Goal: Communication & Community: Answer question/provide support

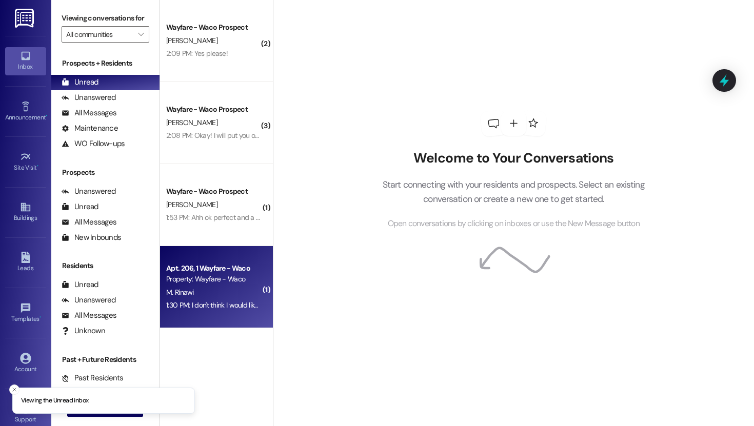
click at [212, 280] on div "Property: Wayfare - Waco" at bounding box center [213, 279] width 95 height 11
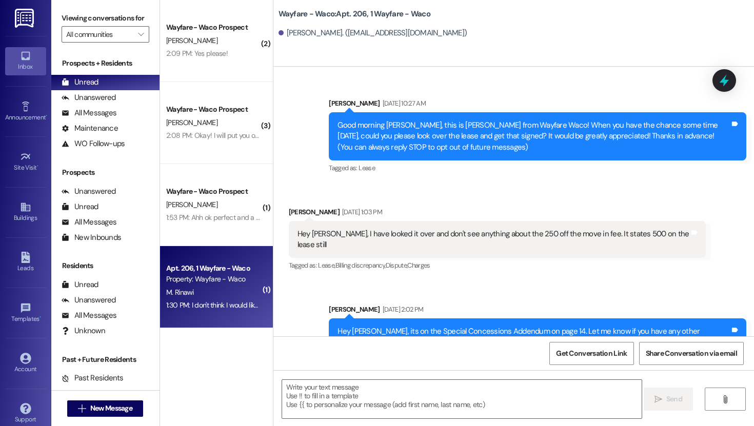
scroll to position [7528, 0]
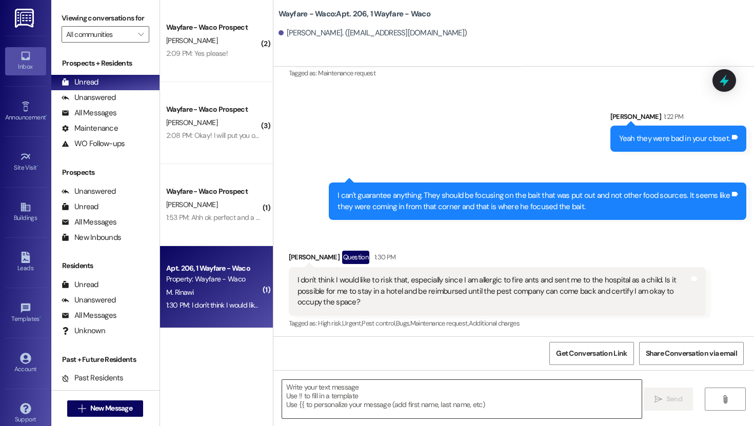
click at [473, 386] on textarea at bounding box center [462, 399] width 360 height 38
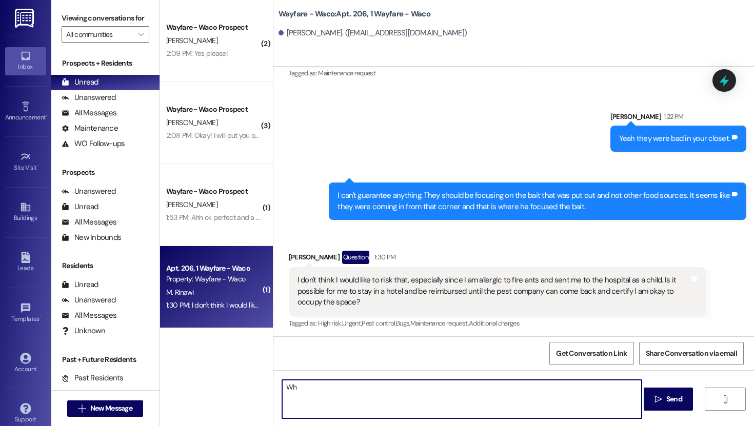
type textarea "W"
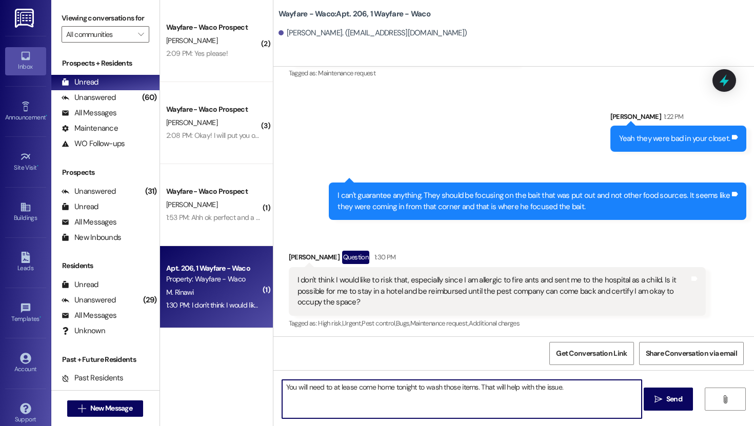
type textarea "You will need to at lease come home tonight to wash those items. That will help…"
drag, startPoint x: 569, startPoint y: 390, endPoint x: 265, endPoint y: 389, distance: 304.3
click at [265, 389] on div "( 2 ) Wayfare - Waco Prospect [PERSON_NAME] 2:09 PM: Yes please! 2:09 PM: Yes p…" at bounding box center [457, 213] width 594 height 426
drag, startPoint x: 491, startPoint y: 391, endPoint x: 260, endPoint y: 394, distance: 230.4
click at [260, 394] on div "( 2 ) Wayfare - Waco Prospect [PERSON_NAME] 2:09 PM: Yes please! 2:09 PM: Yes p…" at bounding box center [457, 213] width 594 height 426
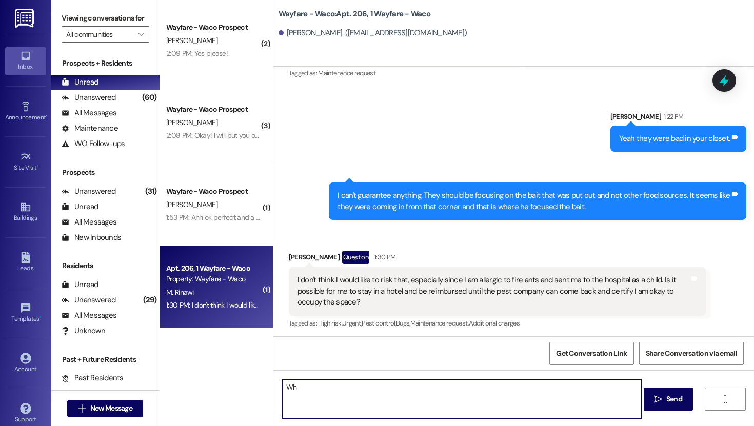
type textarea "W"
paste textarea "You will need to at lease come home tonight to wash those items. That will help…"
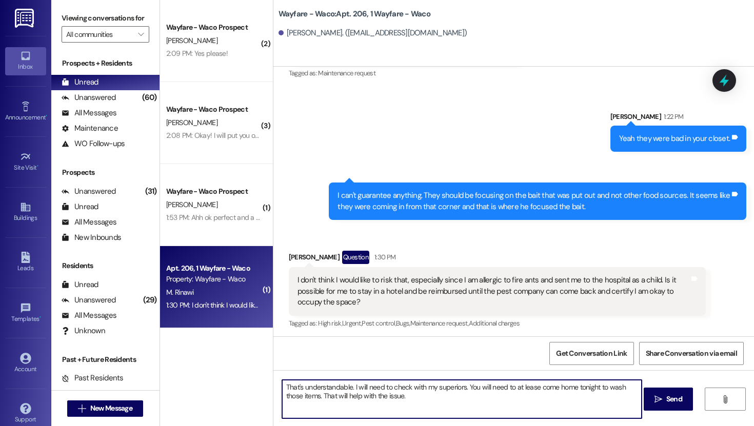
drag, startPoint x: 425, startPoint y: 401, endPoint x: 463, endPoint y: 385, distance: 41.2
click at [463, 385] on textarea "That's understandable. I will need to check with my superiors. You will need to…" at bounding box center [462, 399] width 360 height 38
click at [348, 390] on textarea "That's understandable. I will need to check with my superiors." at bounding box center [462, 399] width 360 height 38
type textarea "That's understandable! I will need to check with my superiors."
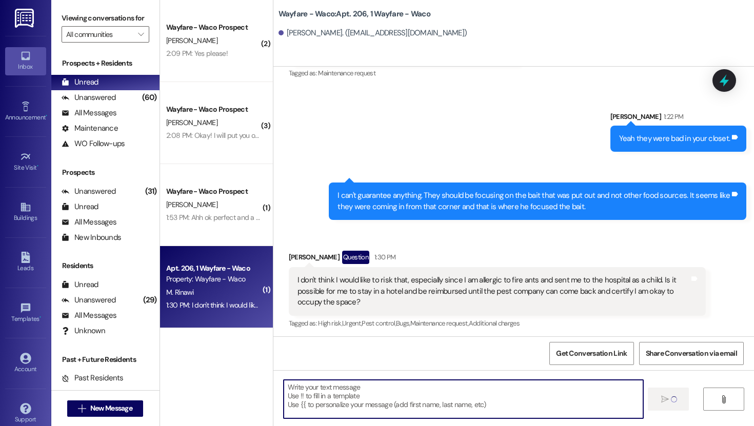
scroll to position [7528, 0]
click at [457, 401] on textarea at bounding box center [462, 399] width 360 height 38
paste textarea "You will need to at lease come home tonight to wash those items. That will help…"
type textarea "You will need to at lease come home tonight to wash those items. That will help…"
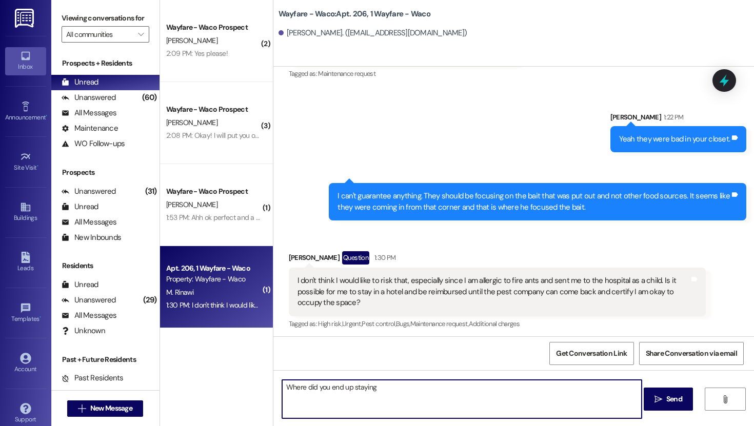
type textarea "Where did you end up staying?"
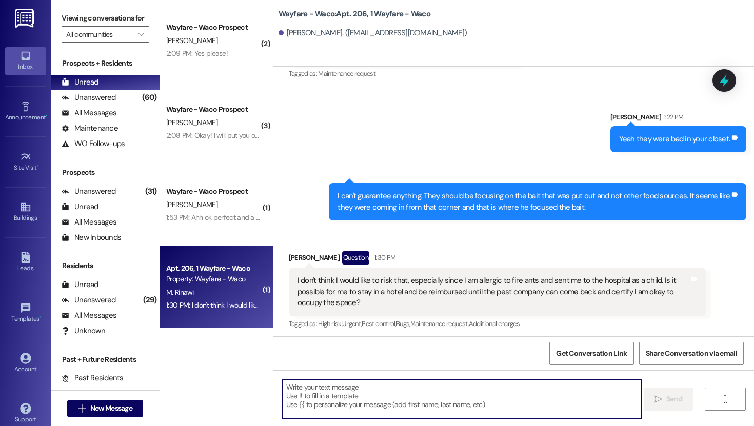
scroll to position [7743, 0]
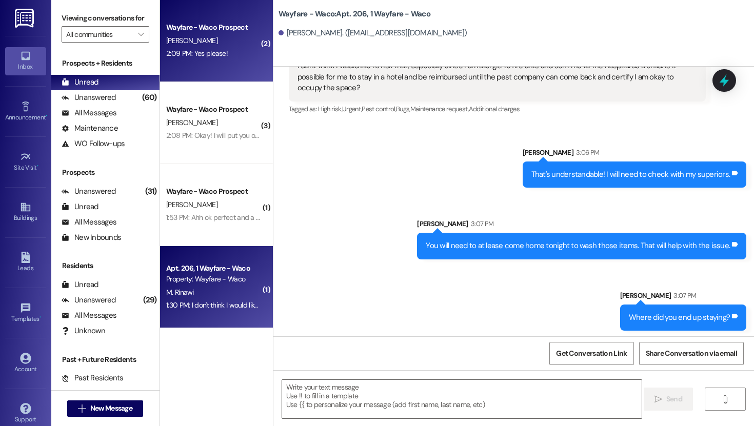
click at [221, 50] on div "2:09 PM: Yes please! 2:09 PM: Yes please!" at bounding box center [213, 53] width 97 height 13
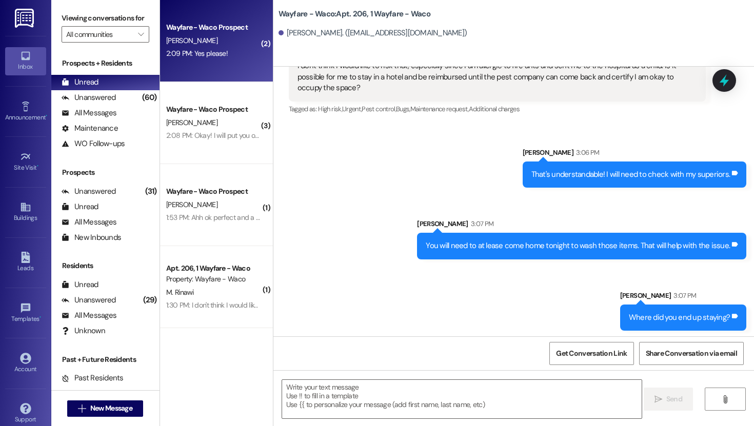
scroll to position [57, 0]
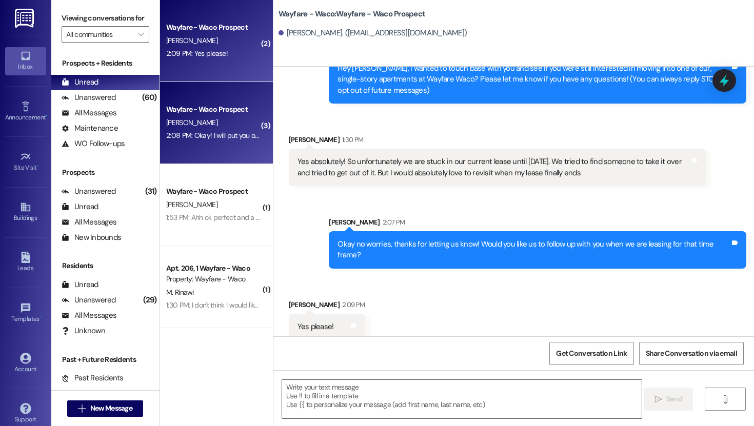
click at [192, 119] on div "[PERSON_NAME]" at bounding box center [213, 122] width 97 height 13
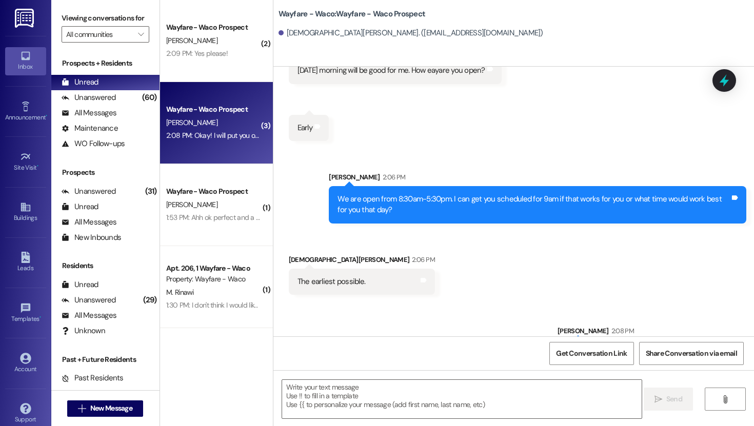
scroll to position [547, 0]
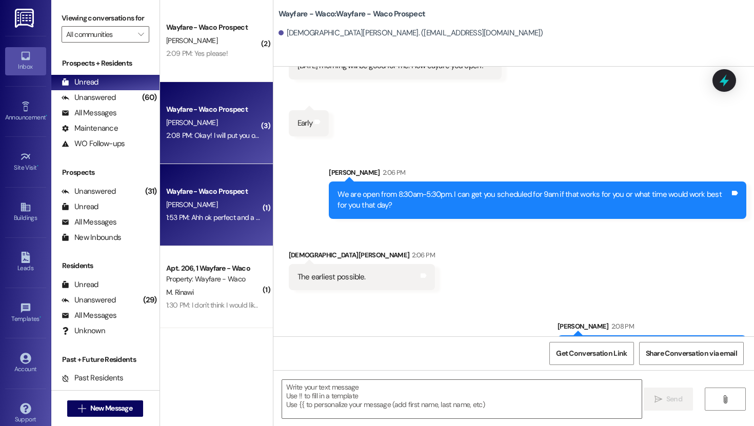
click at [217, 200] on div "[PERSON_NAME]" at bounding box center [213, 205] width 97 height 13
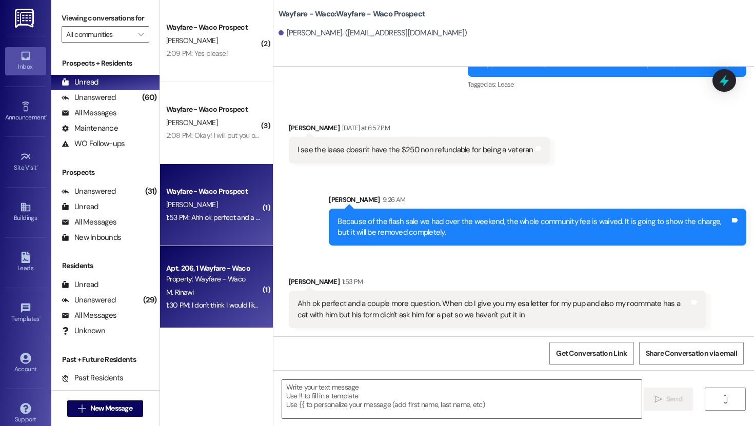
click at [206, 268] on div "Apt. 206, 1 Wayfare - Waco" at bounding box center [213, 268] width 95 height 11
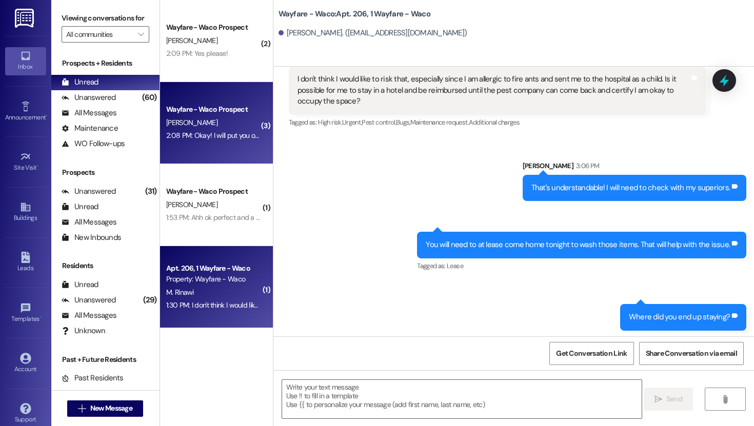
click at [227, 134] on div "2:08 PM: Okay! I will put you on the schedule for 9am [DATE]. 2:08 PM: Okay! I …" at bounding box center [256, 135] width 180 height 9
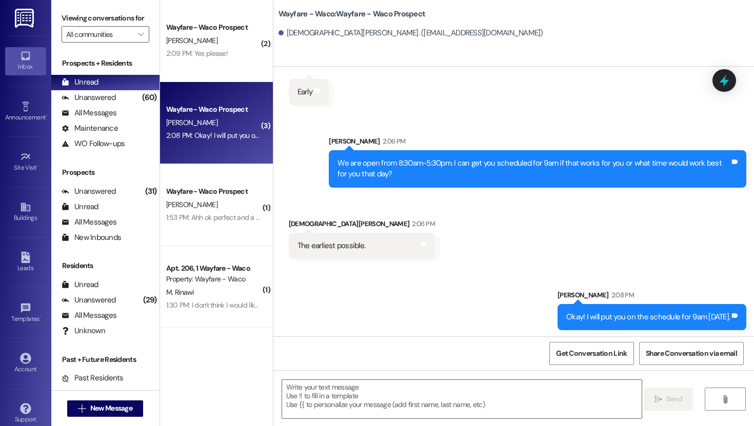
scroll to position [581, 0]
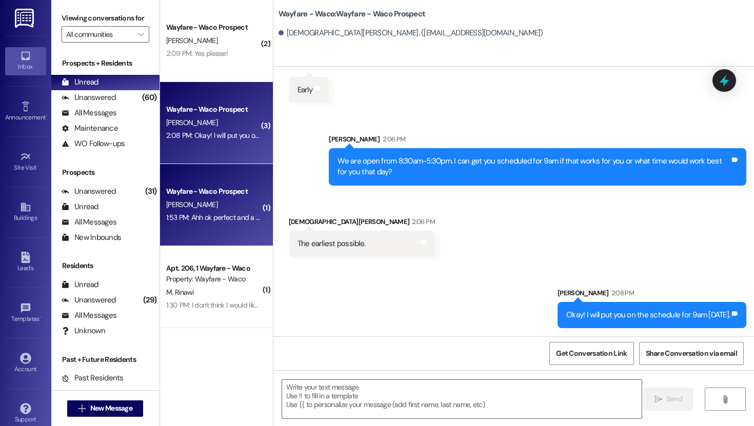
click at [192, 191] on div "Wayfare - Waco Prospect" at bounding box center [213, 191] width 95 height 11
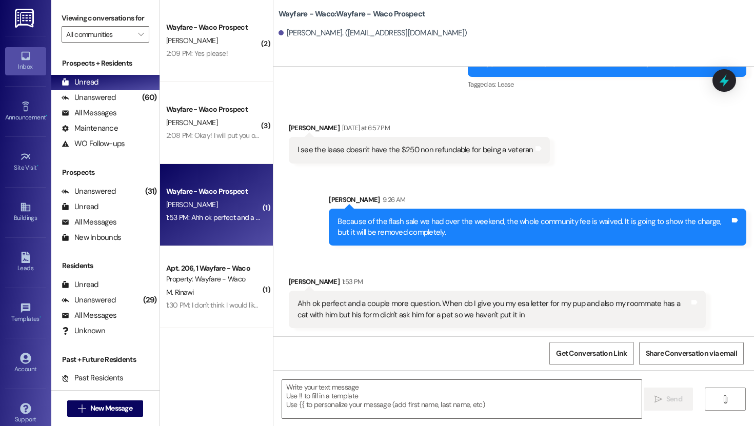
scroll to position [350, 0]
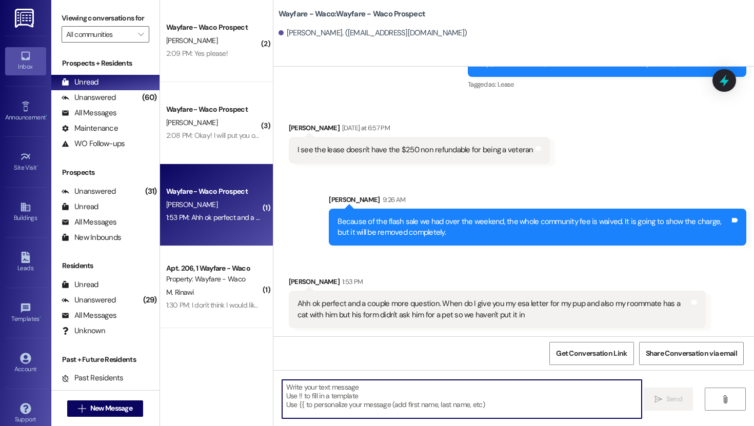
click at [428, 404] on textarea at bounding box center [462, 399] width 360 height 38
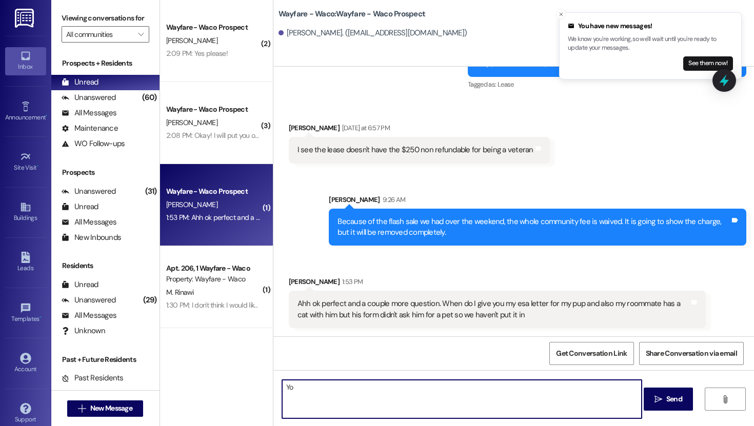
type textarea "Y"
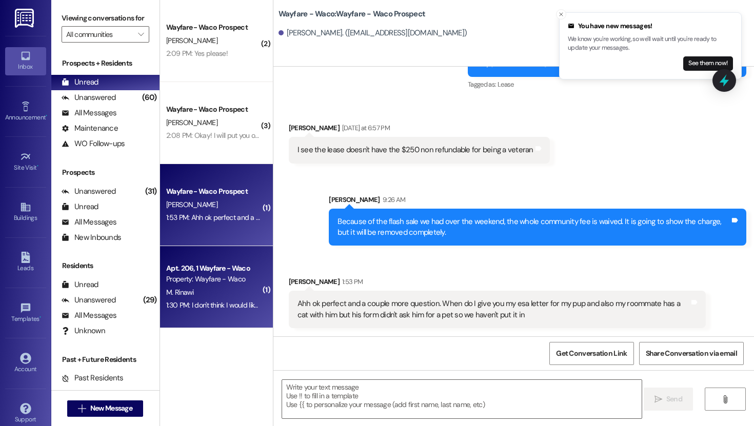
click at [207, 311] on div "1:30 PM: I don't think I would like to risk that, especially since I am allergi…" at bounding box center [213, 305] width 97 height 13
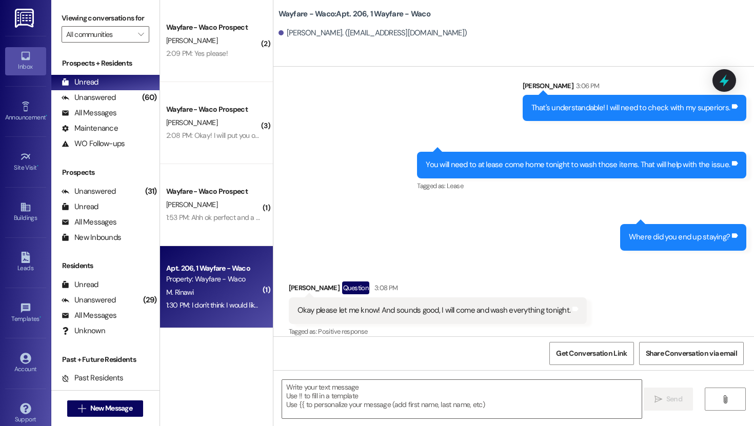
scroll to position [7818, 0]
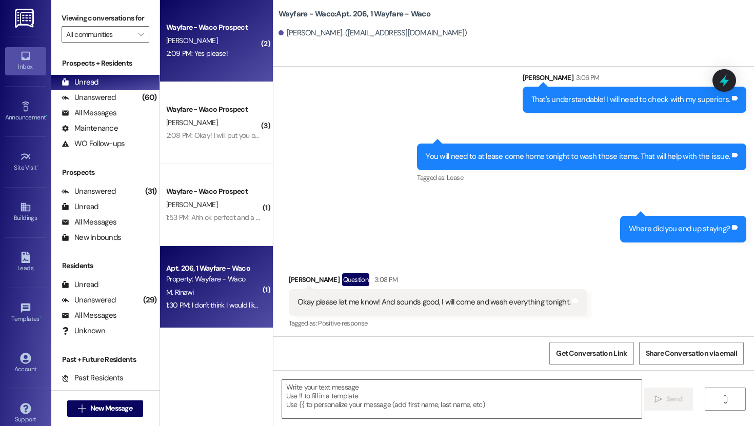
click at [212, 52] on div "2:09 PM: Yes please! 2:09 PM: Yes please!" at bounding box center [197, 53] width 62 height 9
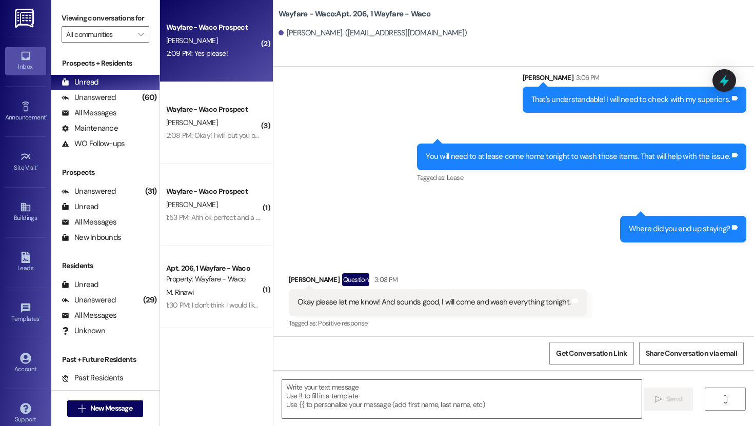
scroll to position [57, 0]
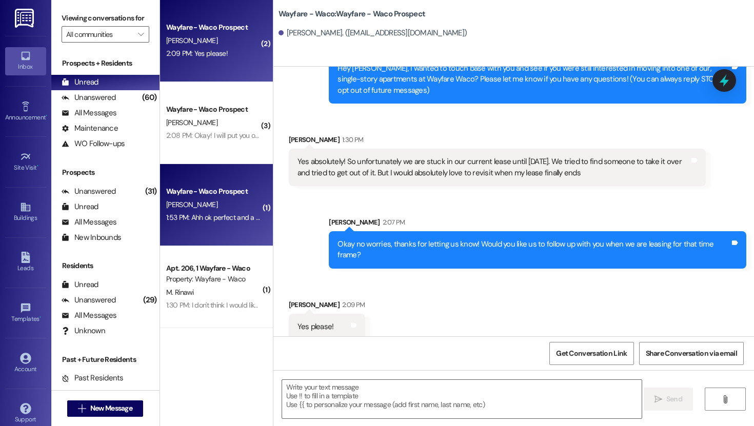
click at [223, 187] on div "Wayfare - Waco Prospect" at bounding box center [213, 191] width 95 height 11
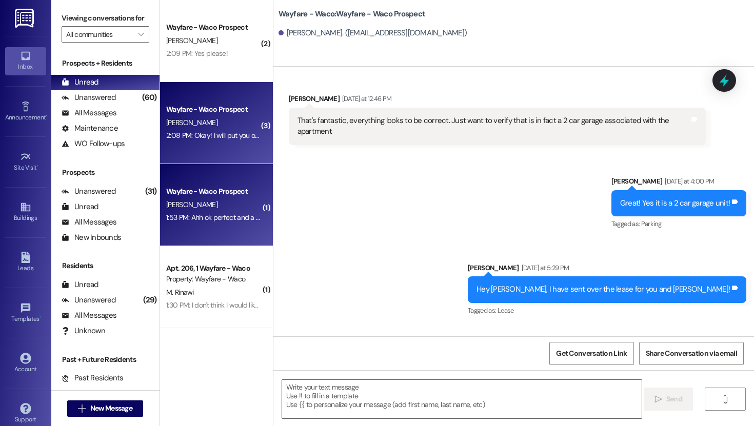
click at [224, 134] on div "2:08 PM: Okay! I will put you on the schedule for 9am [DATE]. 2:08 PM: Okay! I …" at bounding box center [256, 135] width 180 height 9
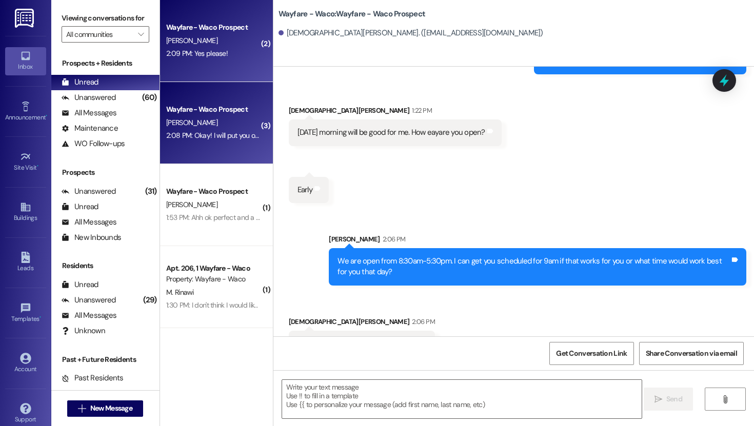
click at [223, 38] on div "[PERSON_NAME]" at bounding box center [213, 40] width 97 height 13
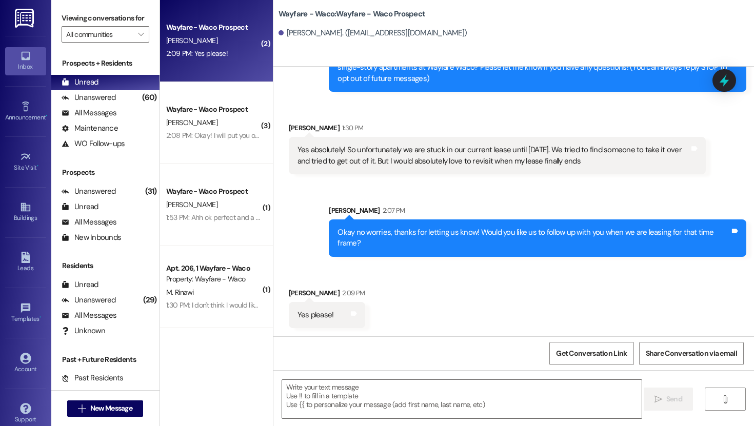
scroll to position [57, 0]
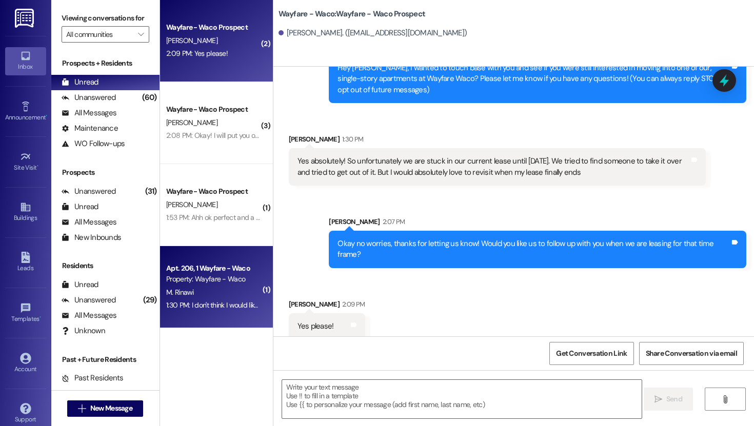
click at [203, 282] on div "Property: Wayfare - Waco" at bounding box center [213, 279] width 95 height 11
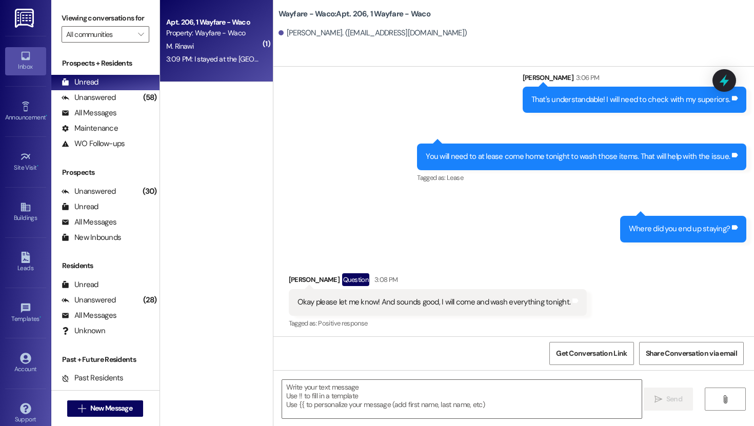
scroll to position [7817, 0]
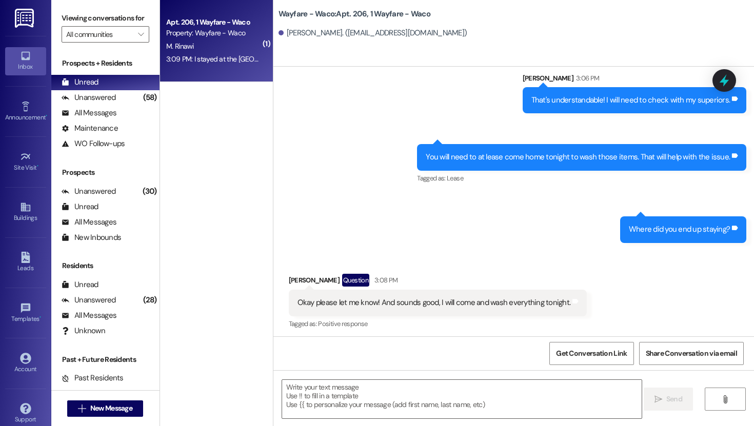
click at [209, 73] on div "Apt. 206, 1 Wayfare - Waco Property: Wayfare - Waco M. Rinawi 3:09 PM: I stayed…" at bounding box center [216, 41] width 113 height 82
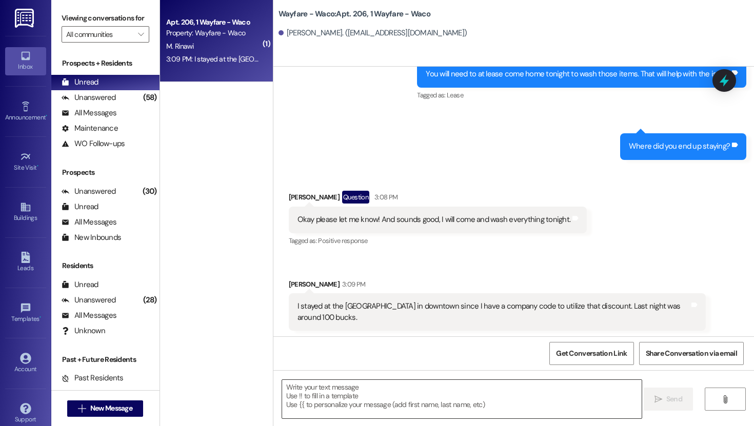
click at [452, 394] on textarea at bounding box center [462, 399] width 360 height 38
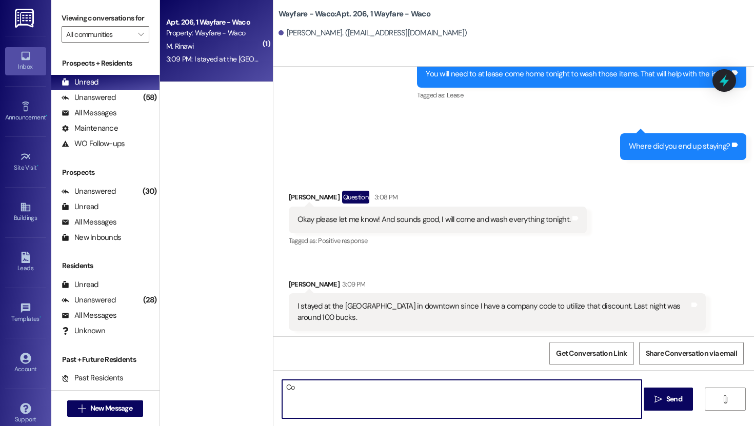
type textarea "C"
type textarea "Good deal! I just sent the email for approval. I will let you know ASAP!"
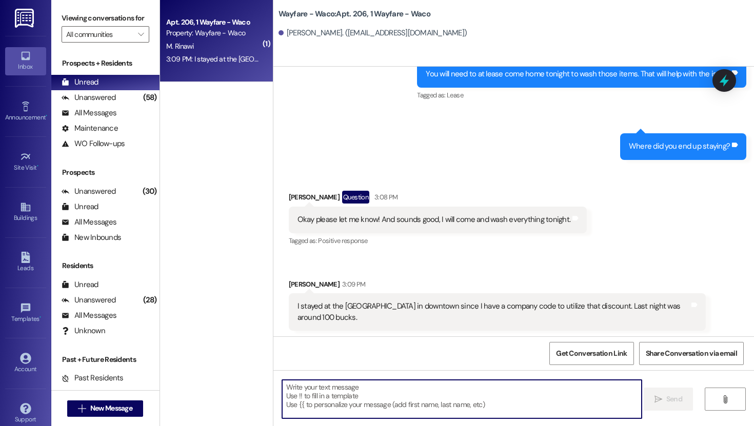
scroll to position [7900, 0]
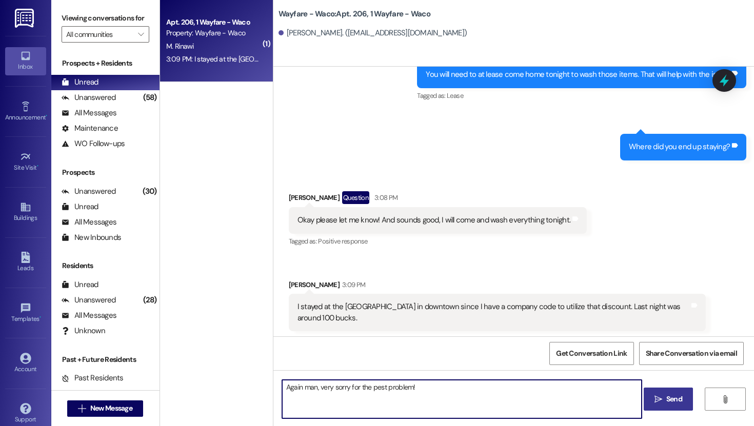
type textarea "Again man, very sorry for the pest problem!"
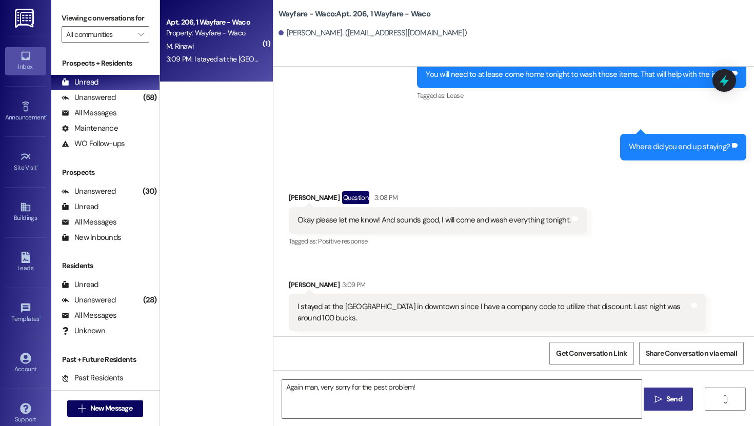
click at [664, 401] on span "Send" at bounding box center [674, 399] width 20 height 11
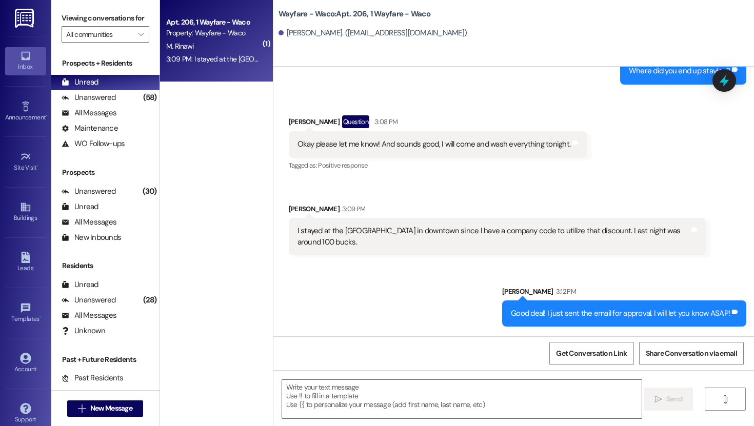
scroll to position [8043, 0]
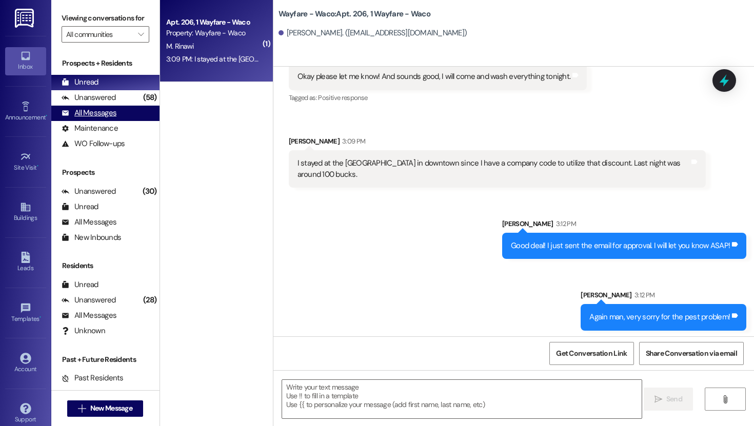
click at [89, 119] on div "All Messages" at bounding box center [89, 113] width 55 height 11
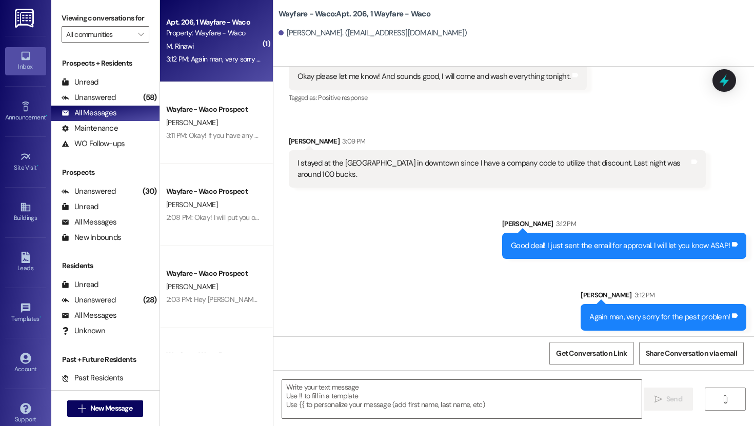
click at [224, 68] on div "Apt. 206, 1 Wayfare - Waco Property: Wayfare - Waco M. Rinawi 3:12 PM: Again ma…" at bounding box center [216, 41] width 113 height 82
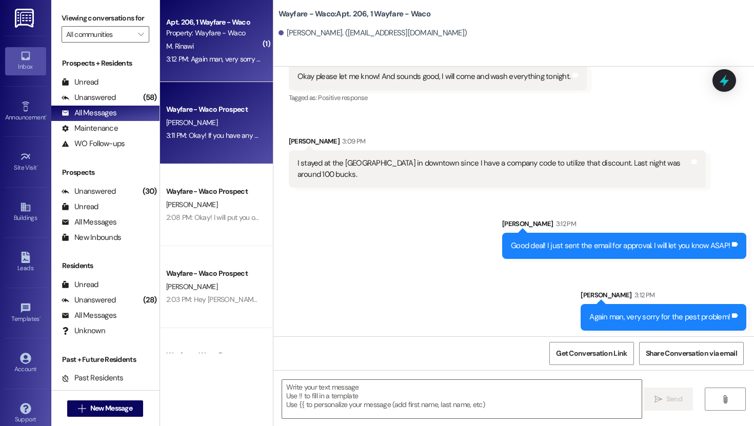
click at [228, 142] on div "3:11 PM: Okay! If you have any questions in the meantime let us know! Have a gr…" at bounding box center [213, 135] width 97 height 13
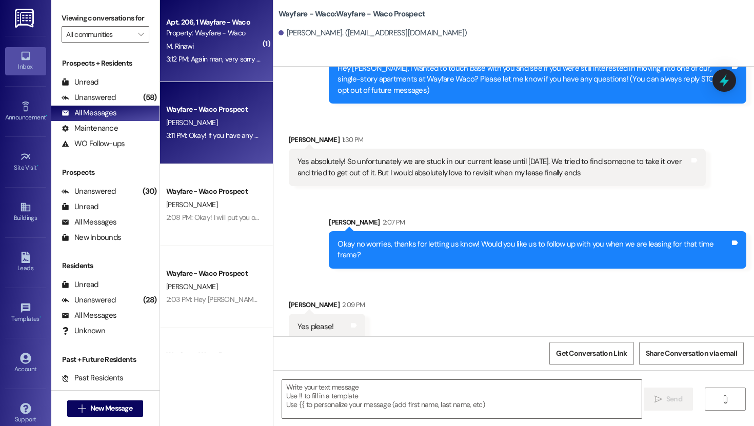
click at [223, 68] on div "Apt. 206, 1 Wayfare - Waco Property: Wayfare - Waco M. Rinawi 3:12 PM: Again ma…" at bounding box center [216, 41] width 113 height 82
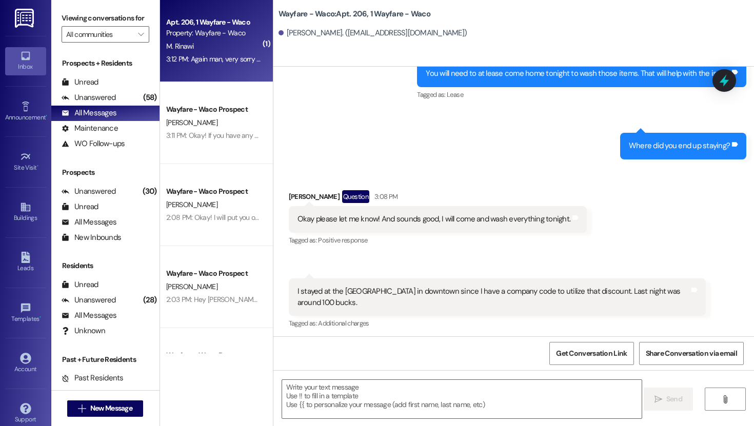
scroll to position [8045, 0]
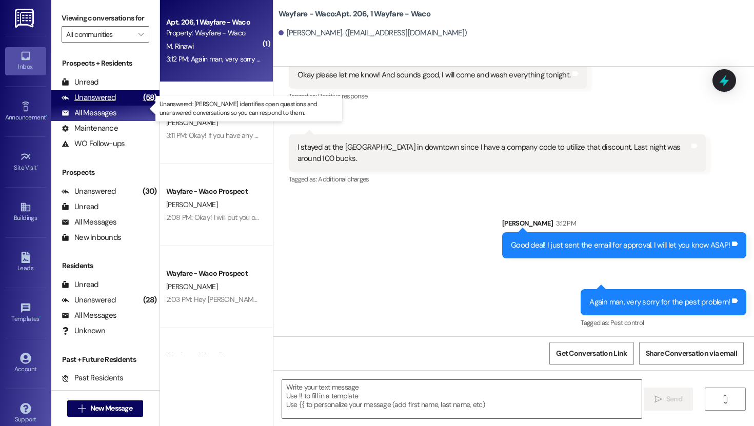
click at [86, 103] on div "Unanswered" at bounding box center [89, 97] width 54 height 11
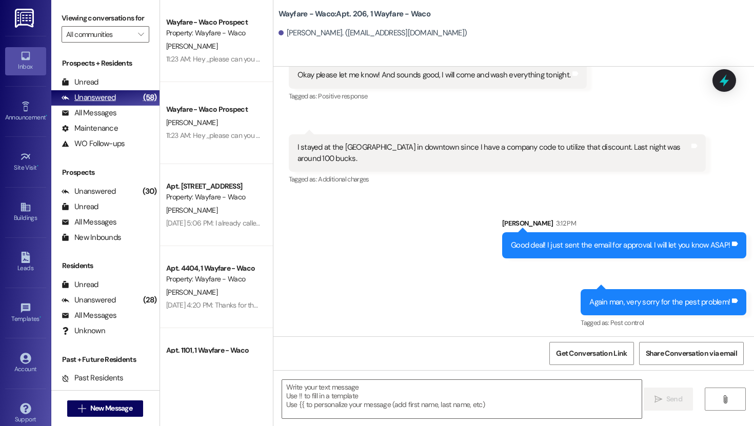
click at [104, 103] on div "Unanswered" at bounding box center [89, 97] width 54 height 11
click at [109, 84] on div "Prospects + Residents Unread (0) Unread: Any message you haven't read yet will …" at bounding box center [105, 104] width 108 height 93
click at [109, 90] on div "Unread (0)" at bounding box center [105, 82] width 108 height 15
